Goal: Task Accomplishment & Management: Complete application form

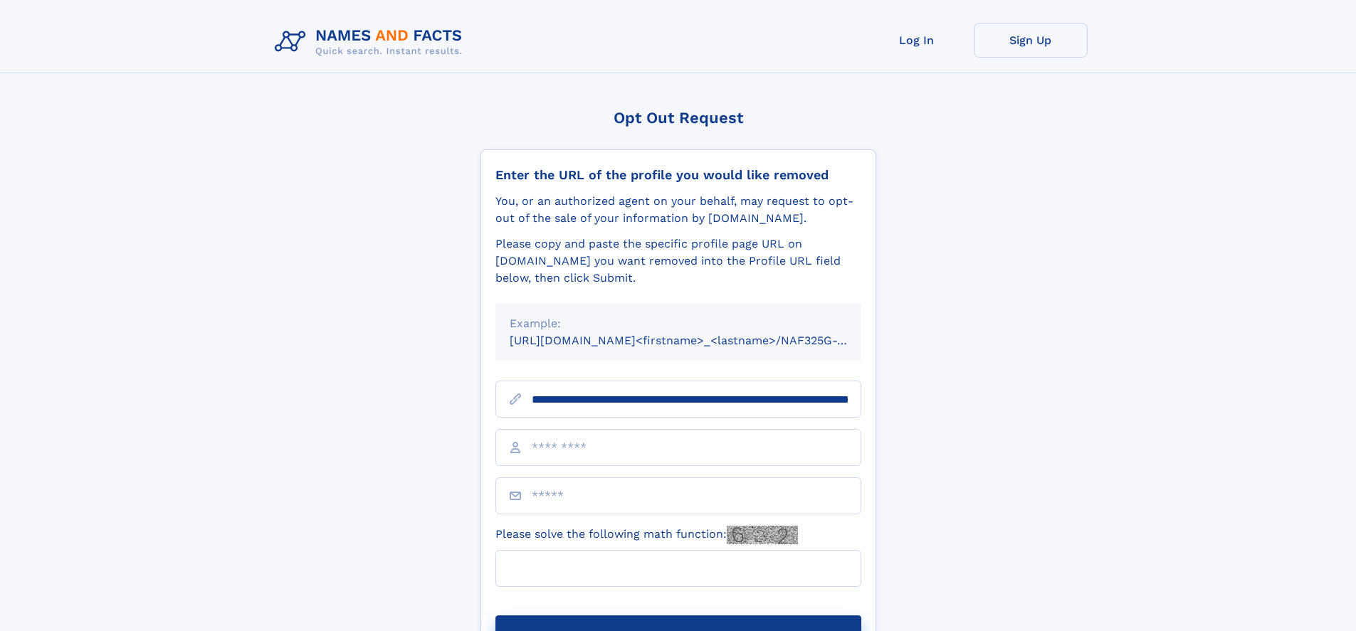
scroll to position [0, 146]
type input "**********"
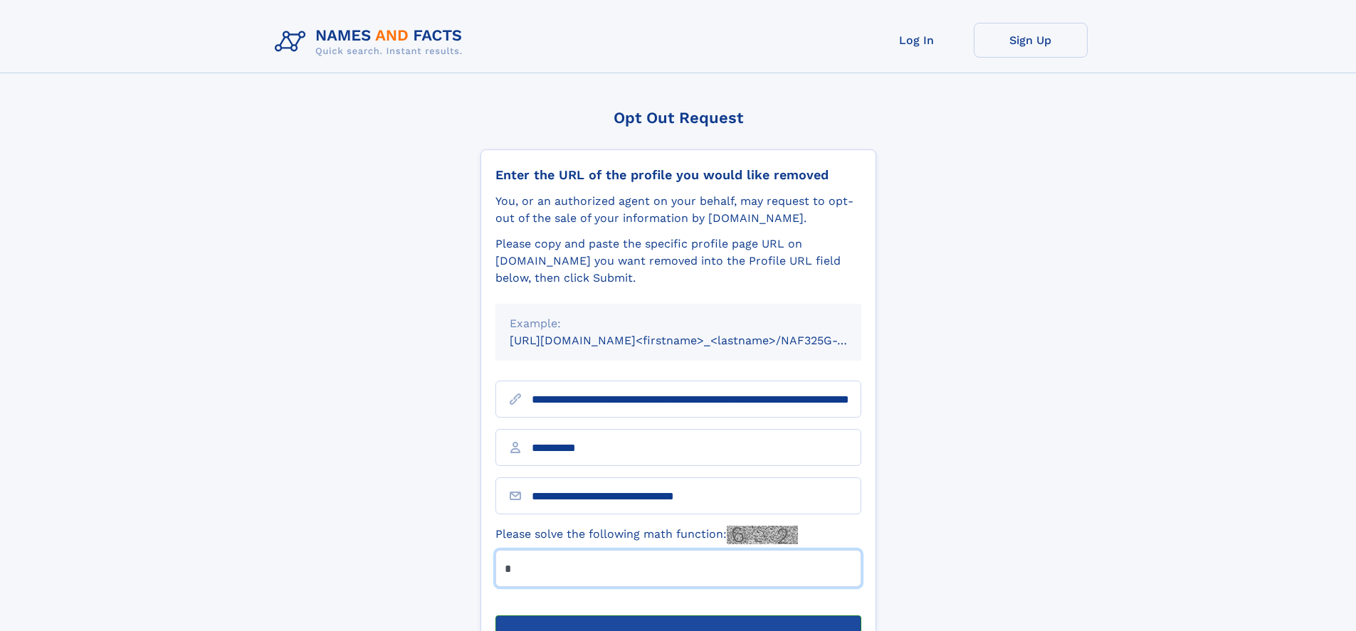
type input "*"
click at [678, 616] on button "Submit Opt Out Request" at bounding box center [678, 639] width 366 height 46
